Goal: Task Accomplishment & Management: Use online tool/utility

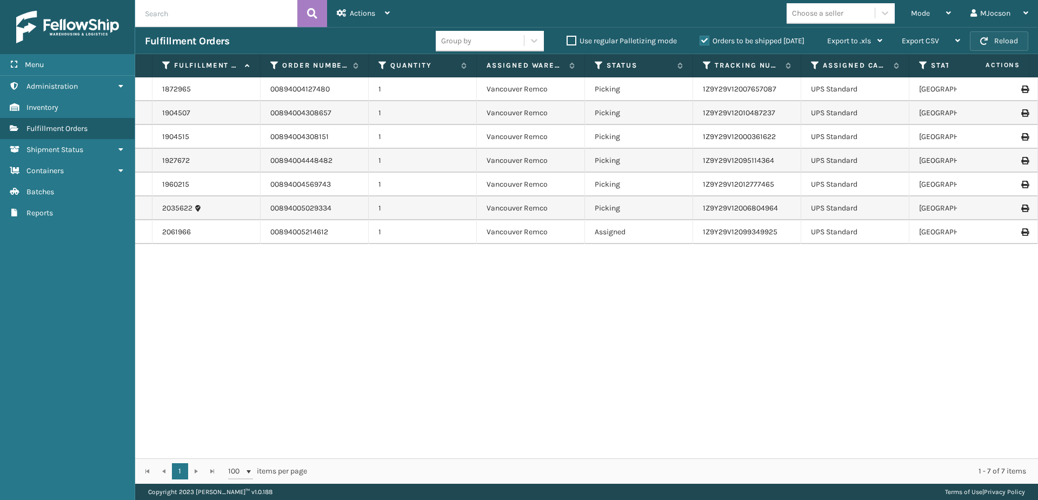
click at [1007, 39] on button "Reload" at bounding box center [999, 40] width 58 height 19
click at [1000, 38] on button "Reload" at bounding box center [999, 40] width 58 height 19
click at [918, 11] on span "Mode" at bounding box center [920, 13] width 19 height 9
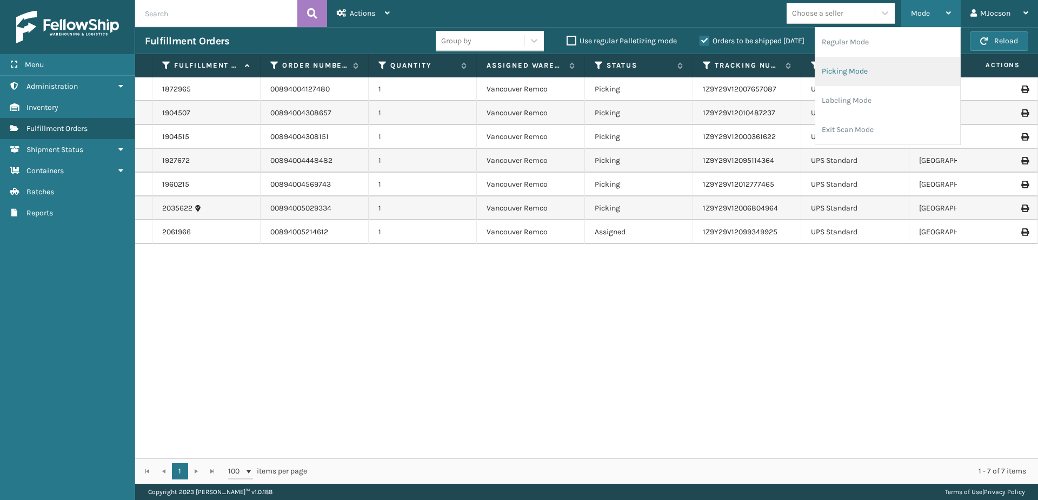
click at [875, 77] on li "Picking Mode" at bounding box center [887, 71] width 145 height 29
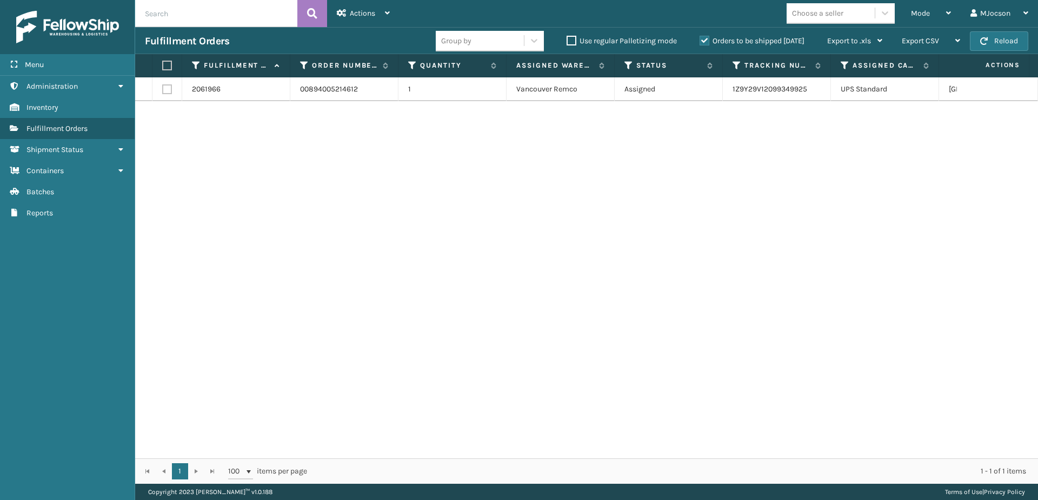
click at [169, 63] on label at bounding box center [165, 66] width 6 height 10
click at [163, 63] on input "checkbox" at bounding box center [162, 65] width 1 height 7
checkbox input "true"
click at [368, 13] on span "Actions" at bounding box center [362, 13] width 25 height 9
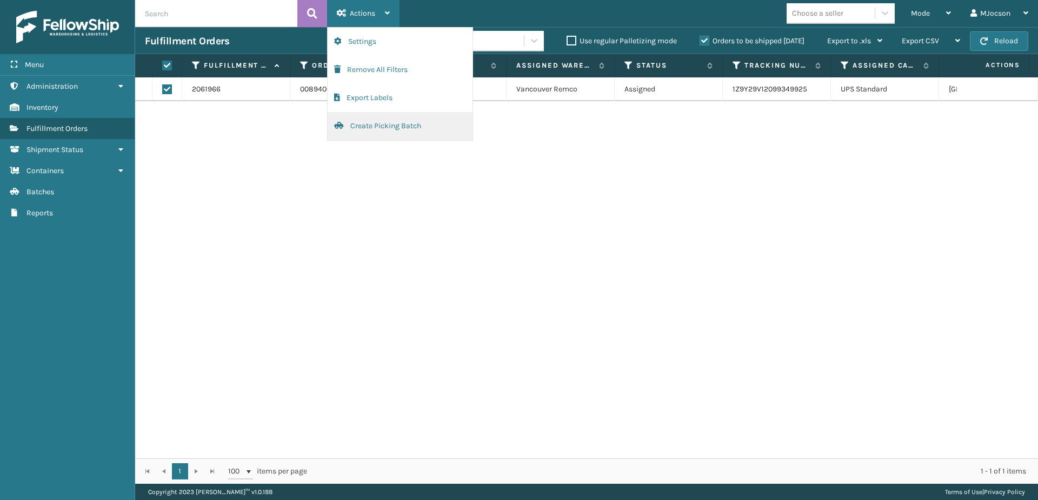
click at [386, 125] on button "Create Picking Batch" at bounding box center [400, 126] width 145 height 28
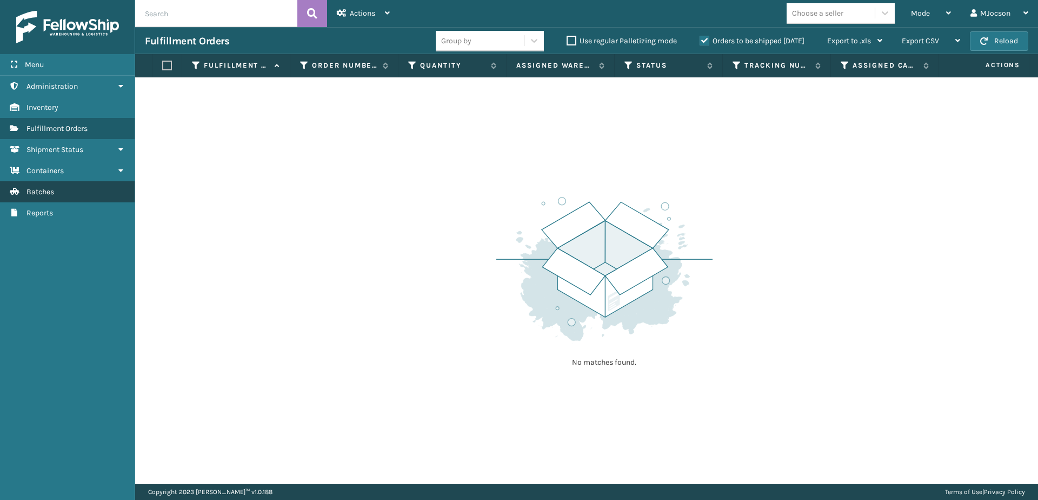
click at [328, 27] on button "Create Picking Batch" at bounding box center [400, 27] width 145 height 0
click at [424, 241] on div "No matches found." at bounding box center [586, 280] width 903 height 406
click at [917, 10] on span "Mode" at bounding box center [920, 13] width 19 height 9
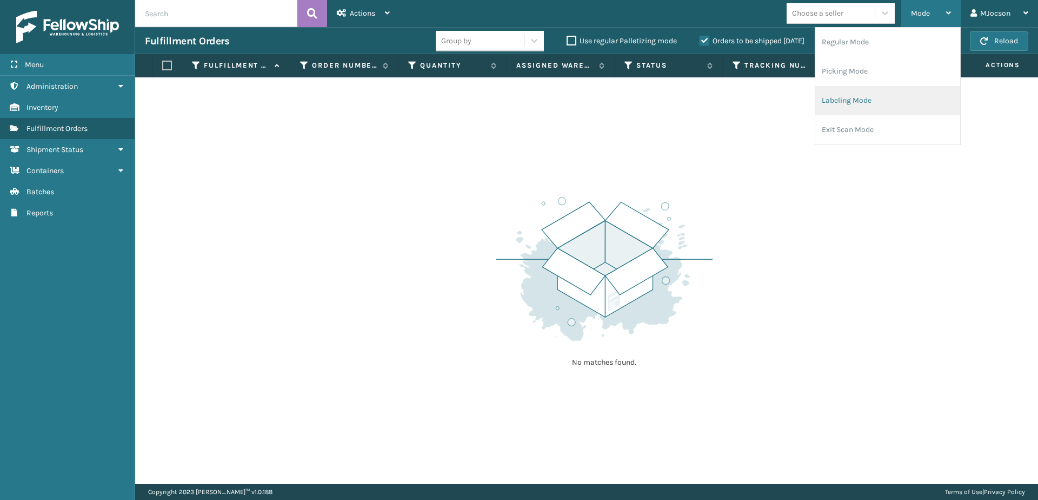
click at [880, 102] on li "Labeling Mode" at bounding box center [887, 100] width 145 height 29
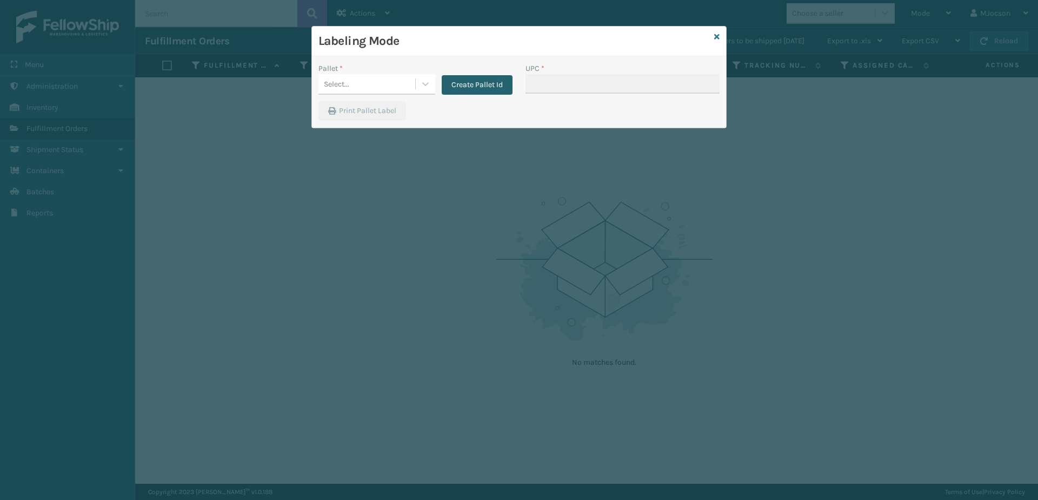
click at [457, 83] on button "Create Pallet Id" at bounding box center [477, 84] width 71 height 19
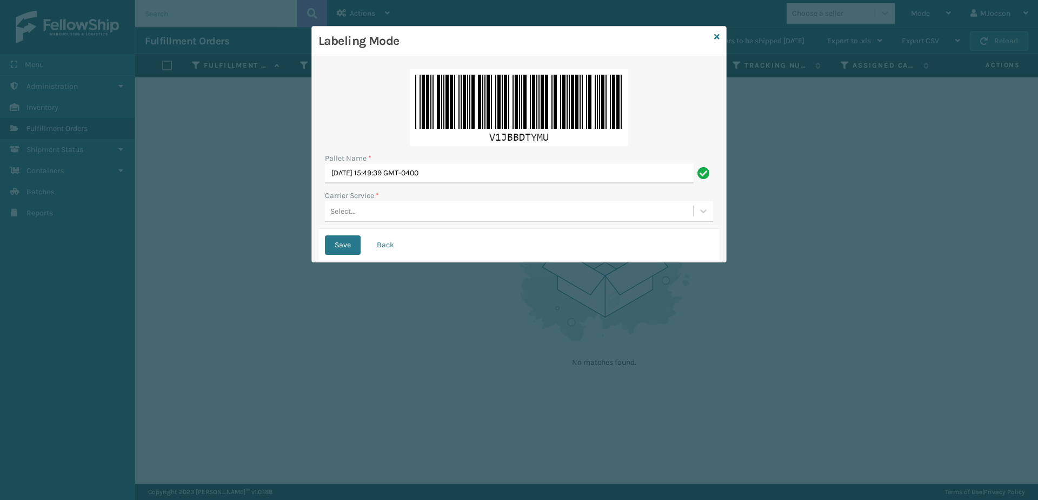
click at [343, 211] on div "Select..." at bounding box center [342, 210] width 25 height 11
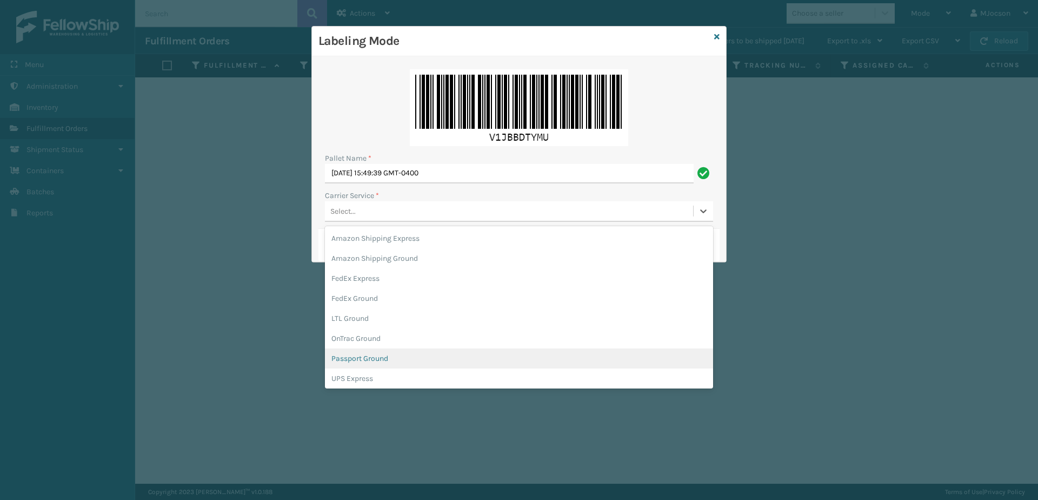
scroll to position [54, 0]
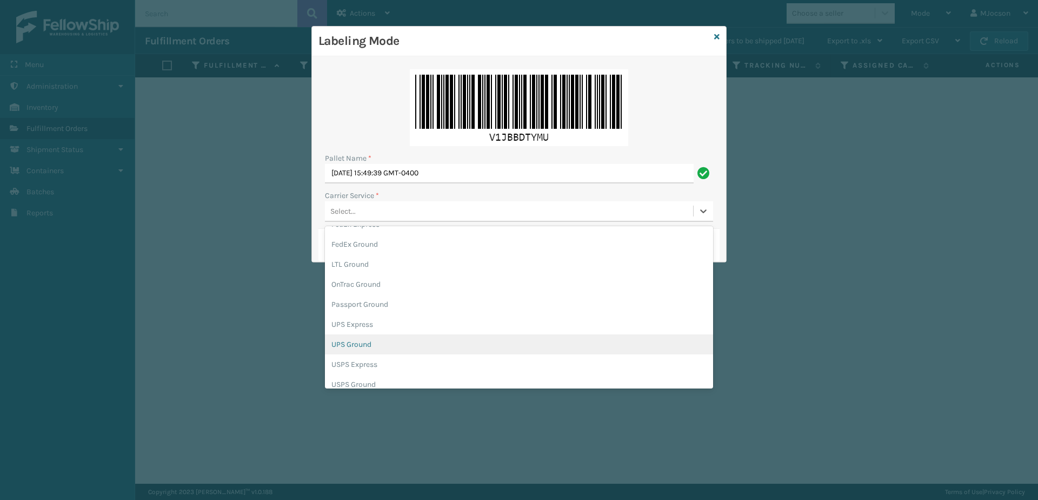
click at [376, 350] on div "UPS Ground" at bounding box center [519, 344] width 388 height 20
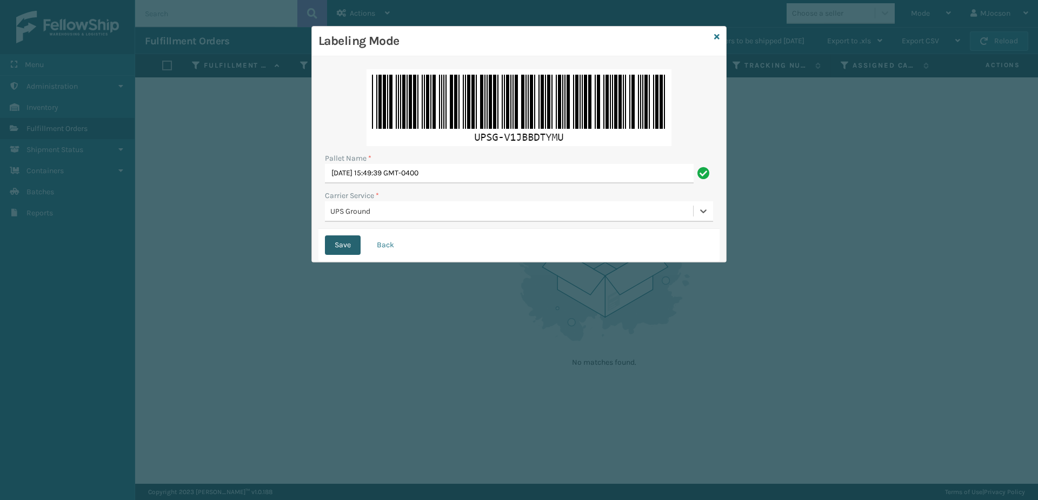
click at [340, 247] on button "Save" at bounding box center [343, 244] width 36 height 19
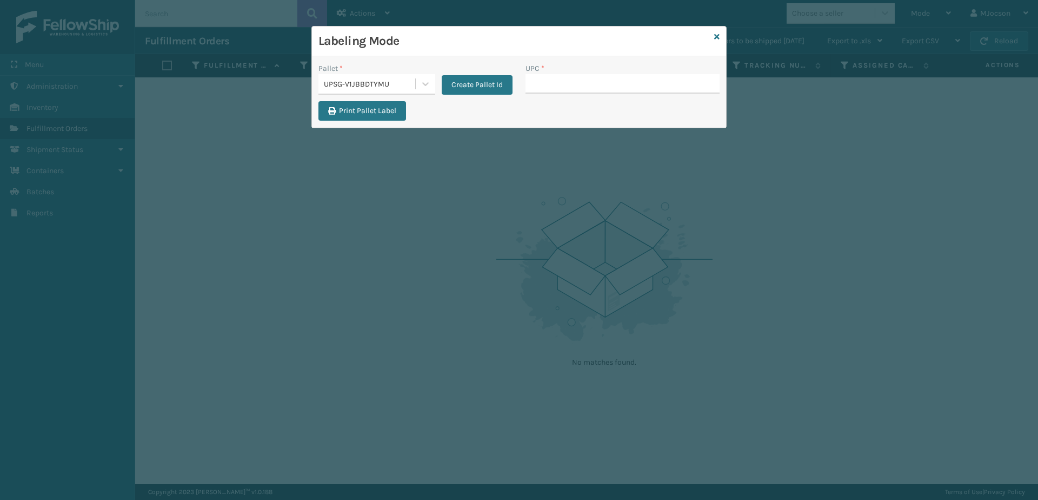
click at [721, 39] on div "Labeling Mode" at bounding box center [519, 41] width 414 height 30
click at [720, 35] on div "Labeling Mode" at bounding box center [519, 41] width 414 height 30
click at [716, 36] on icon at bounding box center [716, 37] width 5 height 8
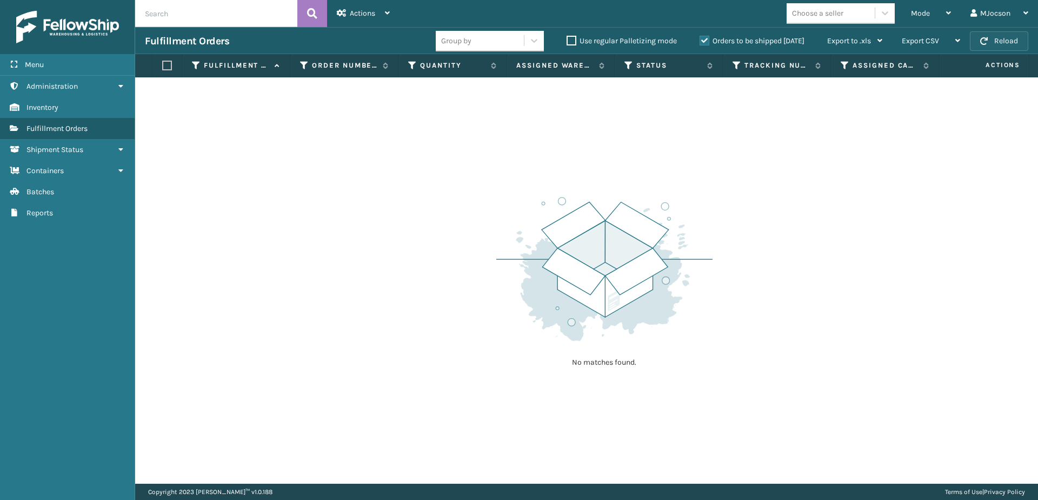
click at [989, 37] on button "Reload" at bounding box center [999, 40] width 58 height 19
click at [37, 197] on link "Batches" at bounding box center [67, 191] width 135 height 21
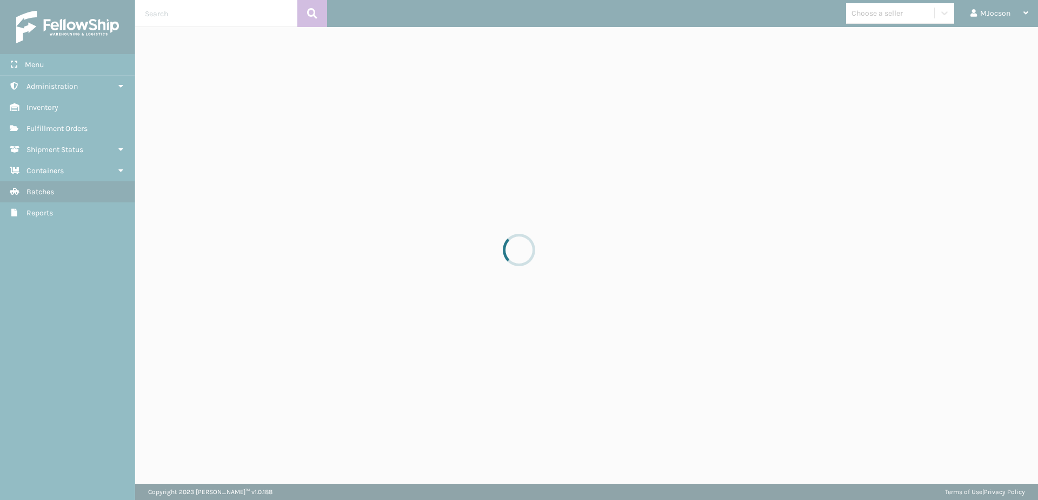
click at [54, 132] on span "Fulfillment Orders" at bounding box center [56, 128] width 61 height 9
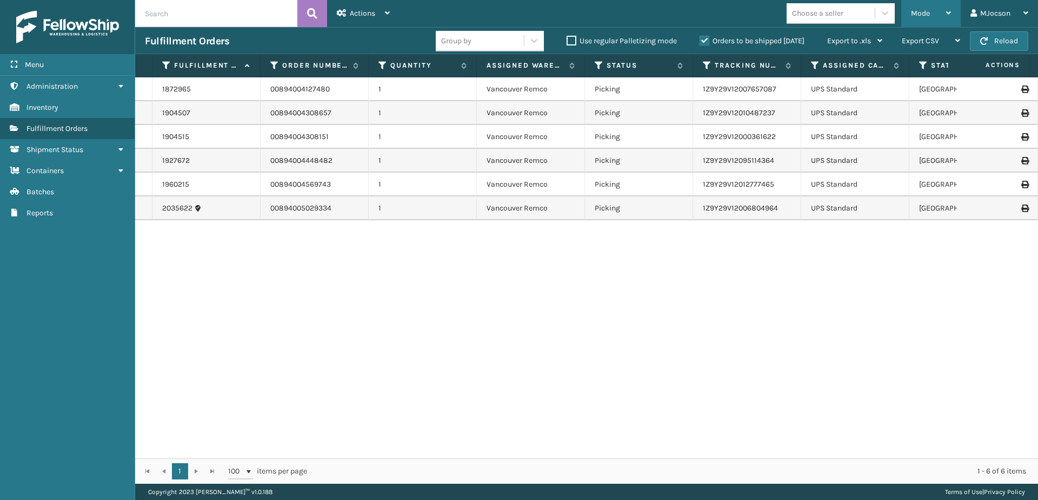
click at [928, 16] on span "Mode" at bounding box center [920, 13] width 19 height 9
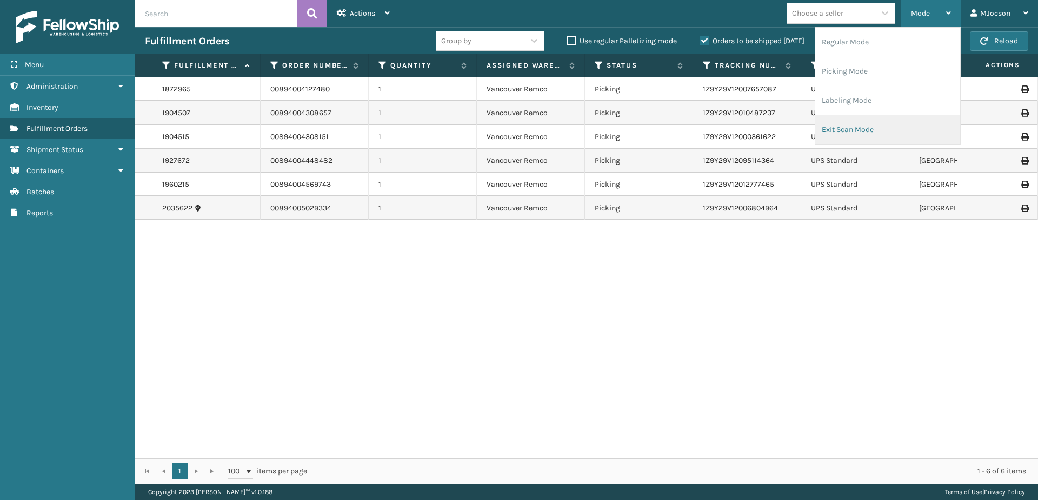
click at [862, 129] on li "Exit Scan Mode" at bounding box center [887, 129] width 145 height 29
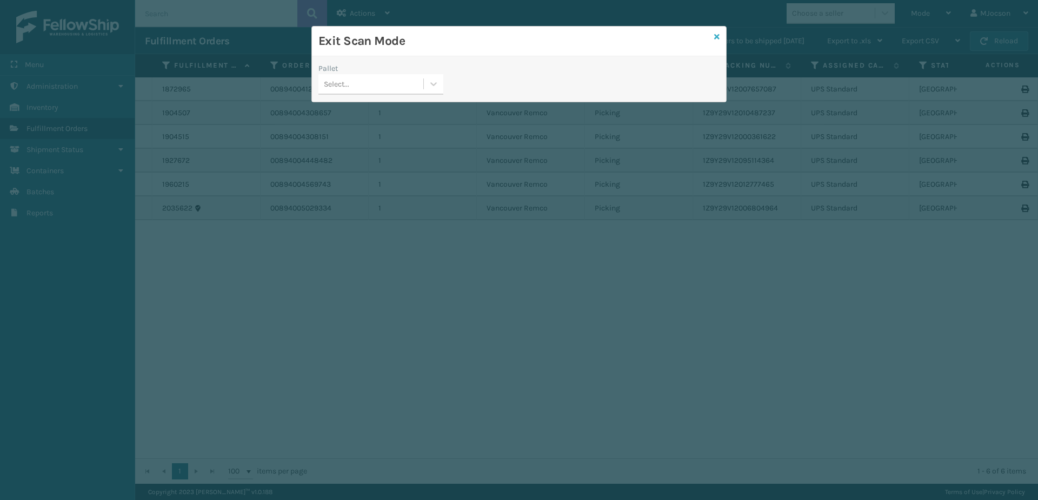
click at [714, 35] on icon at bounding box center [716, 37] width 5 height 8
